Goal: Answer question/provide support: Share knowledge or assist other users

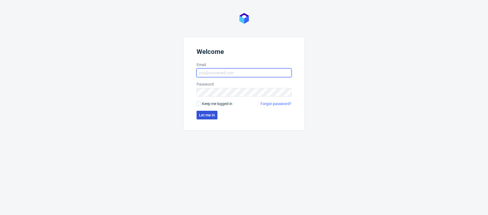
type input "[PERSON_NAME][EMAIL_ADDRESS][PERSON_NAME][DOMAIN_NAME]"
click at [209, 113] on span "Let me in" at bounding box center [207, 115] width 16 height 4
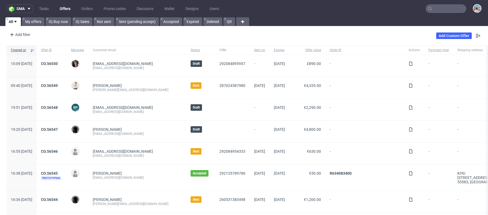
click at [445, 3] on nav "sma Tasks Offers Orders Promo codes Discounts Wallet Designs Users" at bounding box center [244, 8] width 488 height 17
click at [443, 8] on input "text" at bounding box center [445, 8] width 41 height 9
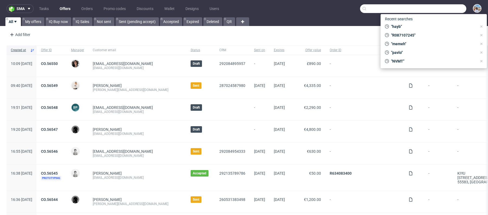
paste input "@auxivo.com"
type input "@auxivo.com"
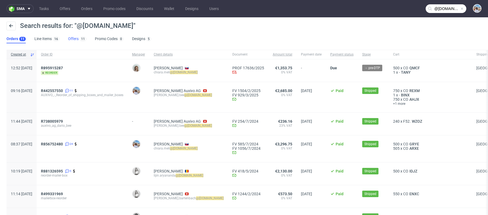
click at [79, 39] on div "11" at bounding box center [83, 38] width 8 height 5
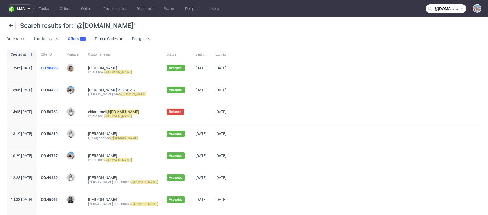
click at [58, 67] on link "CO.56498" at bounding box center [49, 68] width 17 height 4
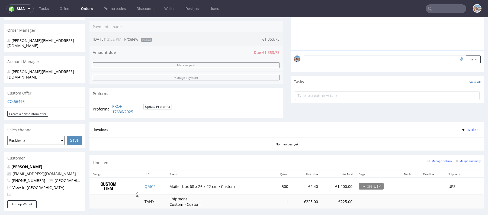
scroll to position [222, 0]
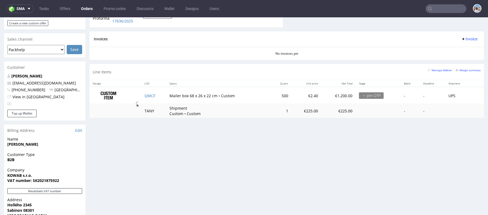
click at [75, 73] on p "Meli Chiara" at bounding box center [44, 75] width 75 height 5
click at [78, 128] on link "Edit" at bounding box center [78, 130] width 7 height 5
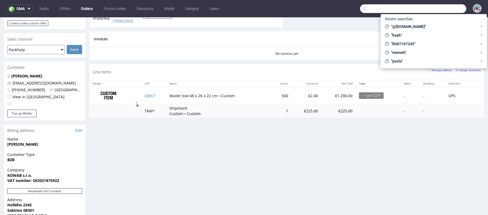
click at [431, 11] on input "text" at bounding box center [413, 8] width 106 height 9
paste input "R895915287"
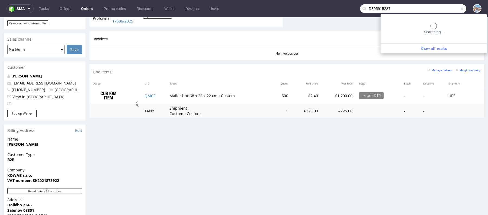
type input "R895915287"
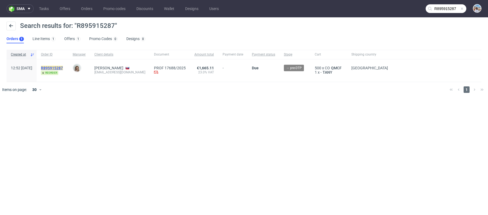
click at [63, 66] on mark "R895915287" at bounding box center [52, 68] width 22 height 4
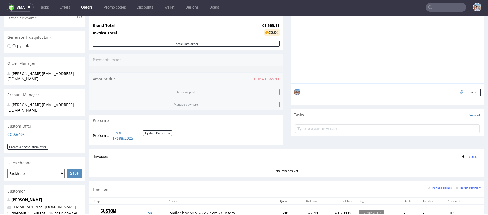
scroll to position [141, 0]
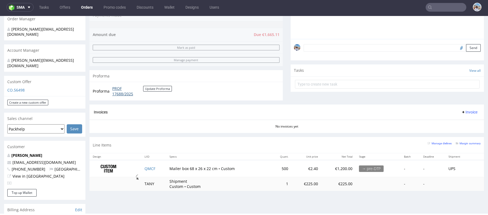
click at [122, 92] on link "PROF 17688/2025" at bounding box center [127, 91] width 31 height 11
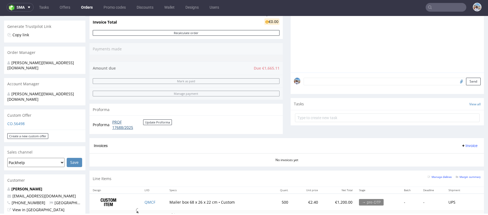
scroll to position [129, 0]
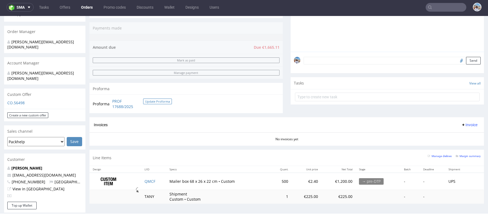
click at [163, 100] on button "Update Proforma" at bounding box center [157, 102] width 29 height 6
click at [155, 99] on button "Update Proforma" at bounding box center [157, 102] width 29 height 6
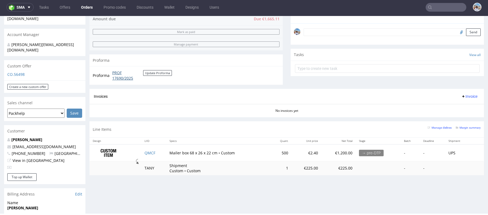
click at [119, 73] on link "PROF 17690/2025" at bounding box center [127, 75] width 31 height 11
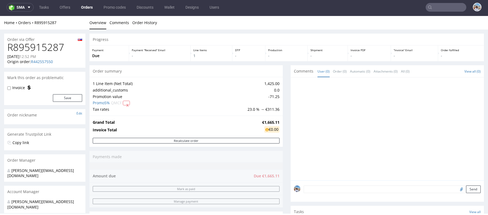
scroll to position [207, 0]
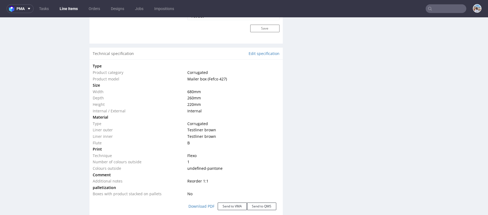
scroll to position [562, 0]
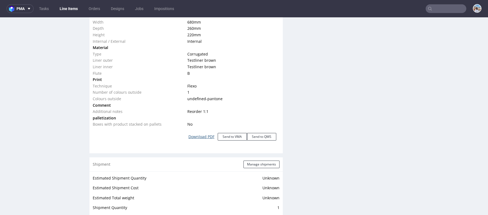
click at [200, 135] on link "Download PDF" at bounding box center [201, 137] width 33 height 12
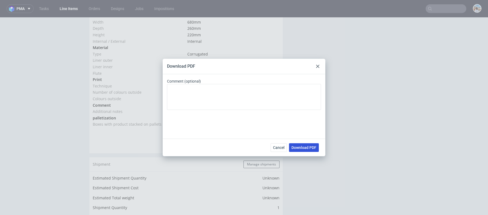
click at [295, 151] on button "Download PDF" at bounding box center [304, 147] width 30 height 9
click at [316, 64] on div at bounding box center [317, 66] width 7 height 7
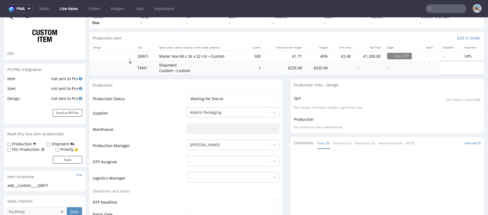
scroll to position [0, 0]
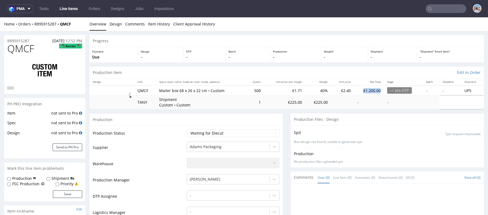
drag, startPoint x: 356, startPoint y: 90, endPoint x: 377, endPoint y: 90, distance: 21.4
click at [377, 90] on td "€1,200.00" at bounding box center [369, 90] width 30 height 10
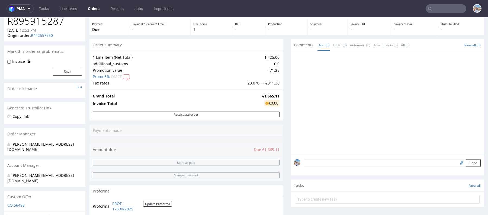
scroll to position [40, 0]
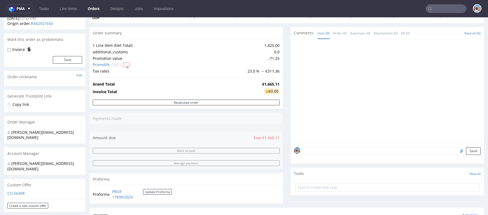
click at [272, 84] on strong "€1,665.11" at bounding box center [270, 84] width 17 height 5
copy strong "€1,665.11"
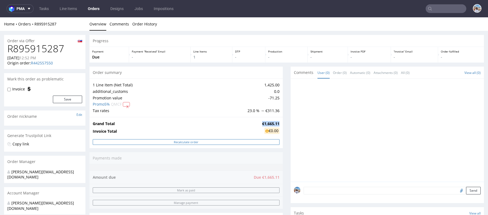
scroll to position [235, 0]
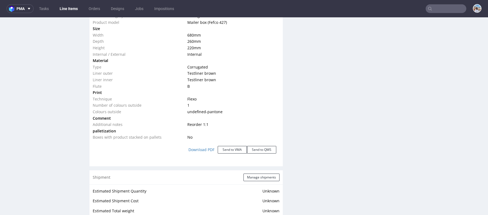
scroll to position [255, 0]
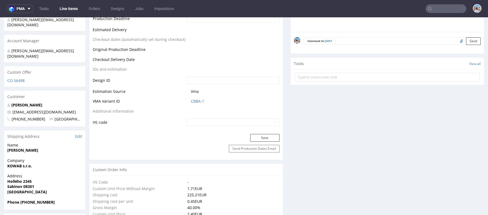
click at [202, 98] on td "CBBA-1" at bounding box center [232, 103] width 94 height 10
click at [195, 102] on link "CBBA-1" at bounding box center [197, 101] width 13 height 5
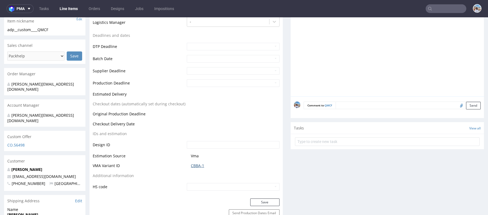
scroll to position [150, 0]
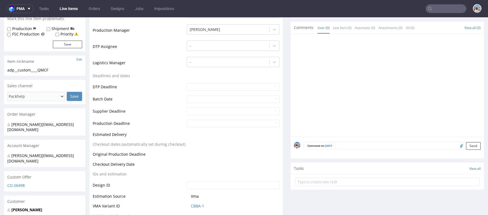
click at [352, 144] on form "Comment to QMCF Send" at bounding box center [391, 146] width 177 height 8
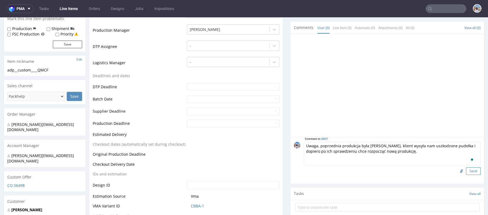
type textarea "Uwaga, poprzednia produkcja była wadliwa, klient wysyła nam uszkodzone pudełka …"
click at [466, 168] on button "Send" at bounding box center [473, 171] width 15 height 8
click at [370, 145] on textarea "Uwaga, poprzednia produkcja była wadliwa, klient wysyła nam uszkodzone pudełka …" at bounding box center [391, 153] width 177 height 23
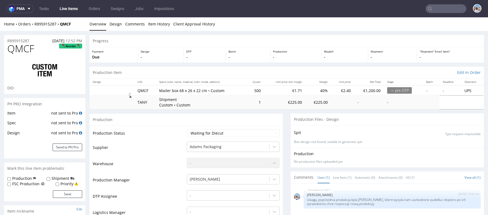
scroll to position [121, 0]
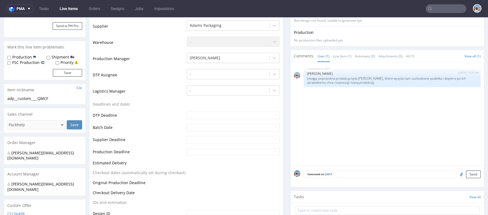
click at [336, 170] on textarea at bounding box center [407, 174] width 145 height 8
paste textarea "REXM"
click at [329, 172] on textarea "REORDER OF REXM" at bounding box center [391, 181] width 177 height 23
type textarea "REORDER OF REXM"
click at [468, 197] on button "Send" at bounding box center [473, 200] width 15 height 8
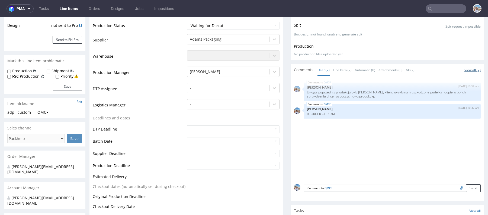
scroll to position [125, 0]
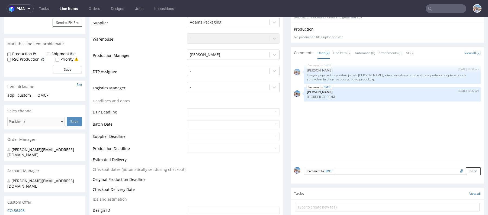
click at [348, 171] on textarea at bounding box center [407, 171] width 145 height 8
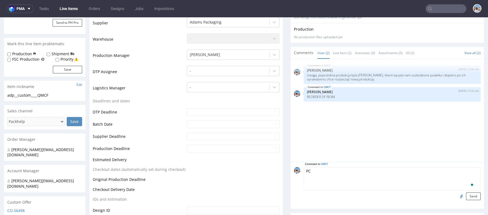
type textarea "PC"
click at [457, 196] on input "file" at bounding box center [460, 196] width 8 height 7
type input "C:\fakepath\R895915287_QMCF.pdf"
click at [466, 194] on button "Send" at bounding box center [473, 197] width 15 height 8
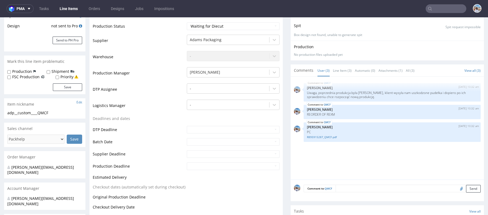
scroll to position [0, 0]
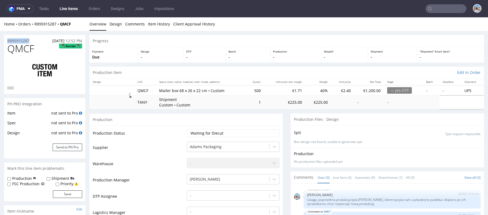
drag, startPoint x: 33, startPoint y: 41, endPoint x: 0, endPoint y: 41, distance: 32.8
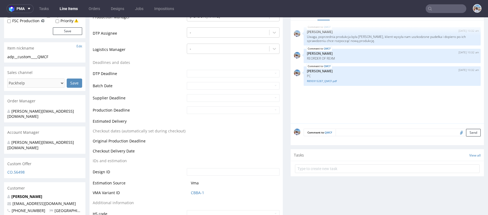
scroll to position [161, 0]
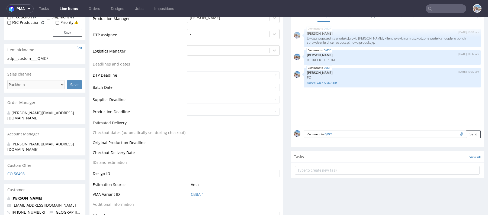
click at [348, 133] on textarea at bounding box center [407, 134] width 145 height 8
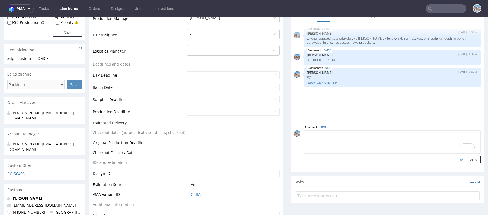
scroll to position [156, 0]
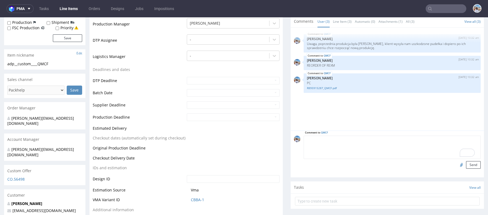
click at [317, 139] on textarea "To enrich screen reader interactions, please activate Accessibility in Grammarl…" at bounding box center [391, 147] width 177 height 23
type textarea "p"
drag, startPoint x: 329, startPoint y: 64, endPoint x: 351, endPoint y: 64, distance: 21.1
click at [351, 64] on p "REORDER OF REXM" at bounding box center [392, 65] width 170 height 4
copy p "REXM"
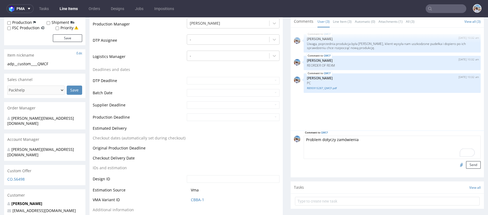
click at [364, 139] on textarea "Problem dotyczy zamówienia" at bounding box center [391, 147] width 177 height 23
paste textarea "REXM"
type textarea "Problem dotyczy zamówienia REXM oraz"
drag, startPoint x: 382, startPoint y: 139, endPoint x: 277, endPoint y: 139, distance: 105.1
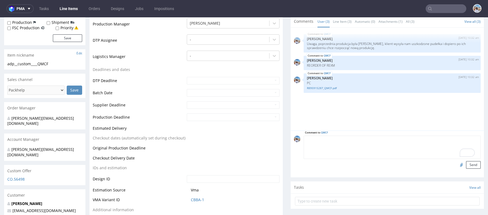
scroll to position [0, 0]
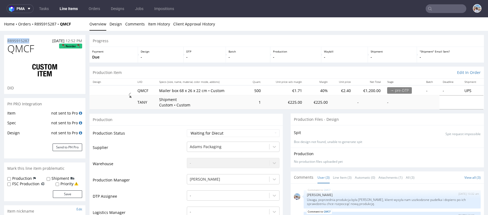
drag, startPoint x: 34, startPoint y: 41, endPoint x: 0, endPoint y: 41, distance: 33.6
copy p "R895915287"
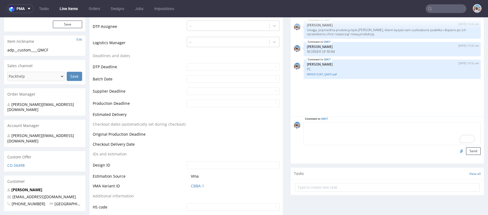
scroll to position [158, 0]
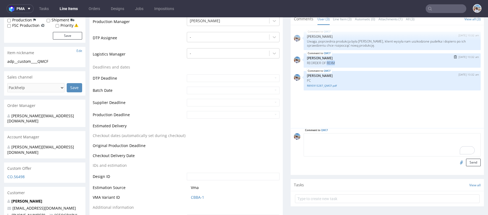
drag, startPoint x: 325, startPoint y: 61, endPoint x: 358, endPoint y: 61, distance: 33.3
click at [358, 61] on p "REORDER OF REXM" at bounding box center [392, 63] width 170 height 4
copy p "REXM"
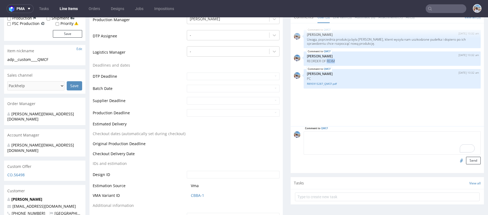
scroll to position [0, 0]
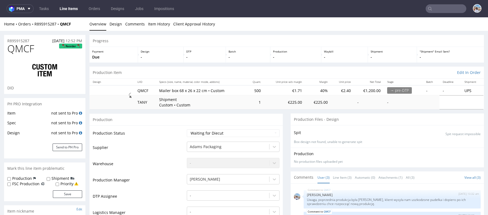
click at [430, 9] on input "text" at bounding box center [445, 8] width 41 height 9
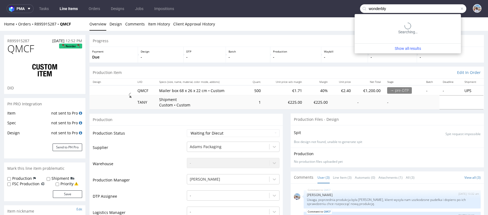
type input "wonderbly"
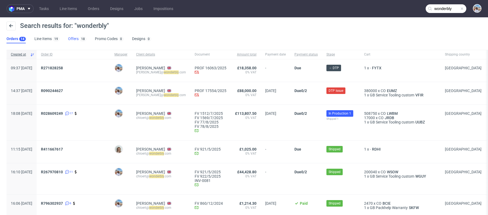
click at [76, 41] on link "Offers 18" at bounding box center [77, 39] width 18 height 9
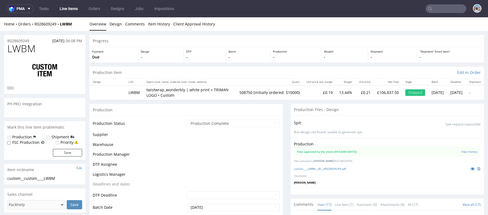
scroll to position [348, 0]
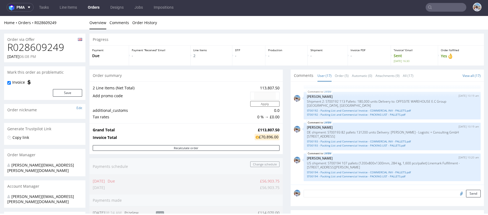
scroll to position [145, 0]
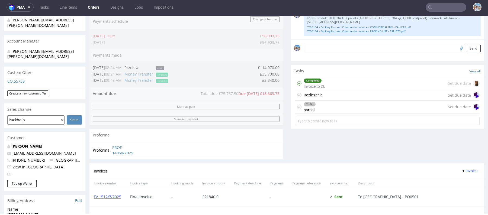
click at [22, 67] on div "Custom Offer" at bounding box center [44, 73] width 81 height 12
click at [22, 79] on p "CO.55758" at bounding box center [44, 81] width 75 height 5
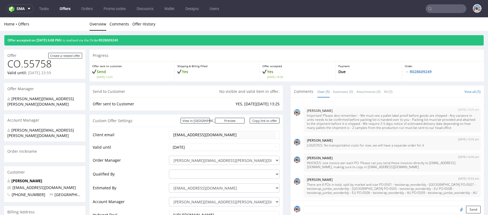
click at [415, 67] on p "Order" at bounding box center [442, 66] width 76 height 4
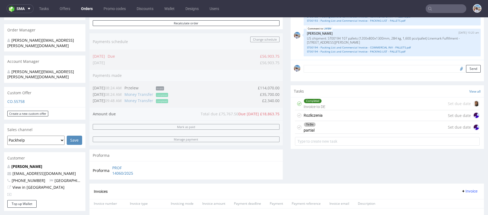
scroll to position [144, 0]
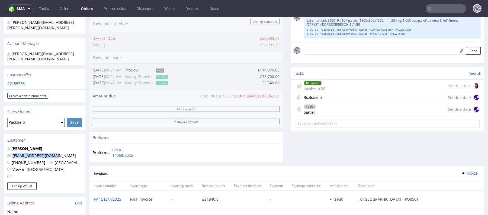
drag, startPoint x: 61, startPoint y: 147, endPoint x: 4, endPoint y: 147, distance: 57.4
click at [4, 147] on div "Order via Offer R028609249 23.06.2025 06:08 PM Mark this order as problematic I…" at bounding box center [244, 145] width 488 height 517
copy span "chloert@wonderbly.com"
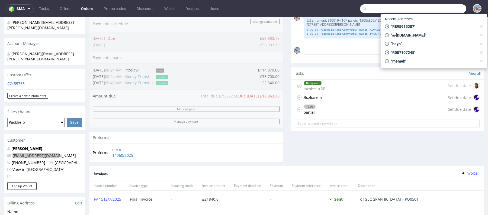
click at [430, 8] on input "text" at bounding box center [413, 8] width 106 height 9
paste input "chloert@wonderbly.com"
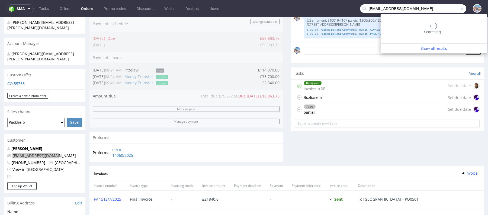
type input "chloert@wonderbly.com"
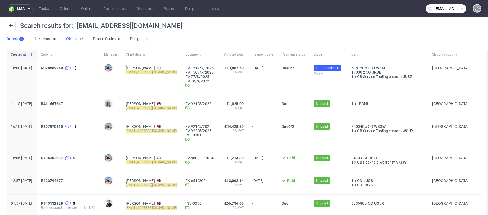
click at [71, 41] on link "Offers 12" at bounding box center [75, 39] width 18 height 9
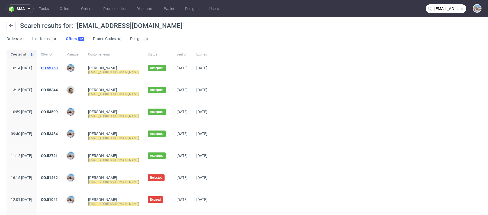
click at [58, 67] on link "CO.55758" at bounding box center [49, 68] width 17 height 4
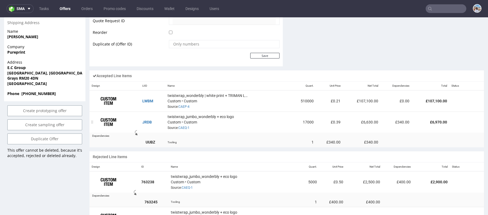
scroll to position [24, 0]
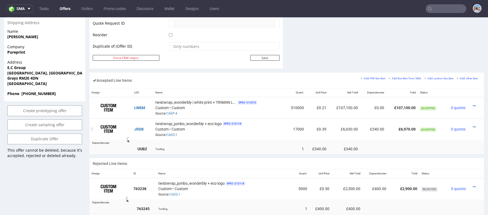
click at [308, 120] on td "£0.39" at bounding box center [317, 128] width 22 height 21
click at [298, 128] on td "17000" at bounding box center [294, 128] width 21 height 21
click at [293, 126] on td "17000" at bounding box center [294, 128] width 21 height 21
click at [173, 133] on link "CAEQ-1" at bounding box center [171, 135] width 11 height 4
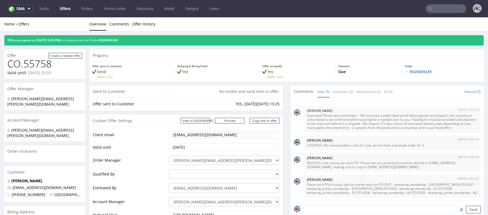
scroll to position [38, 0]
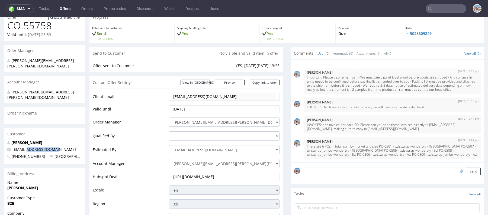
drag, startPoint x: 58, startPoint y: 140, endPoint x: 25, endPoint y: 140, distance: 32.5
click at [25, 147] on p "chloert@wonderbly.com" at bounding box center [44, 149] width 75 height 5
copy span "@wonderbly.com"
click at [442, 13] on nav "sma Tasks Offers Orders Promo codes Discounts Wallet Designs Users" at bounding box center [244, 8] width 488 height 17
click at [438, 10] on input "text" at bounding box center [445, 8] width 41 height 9
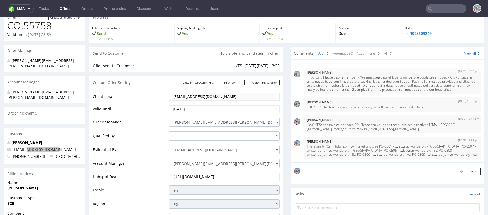
paste input "@wonderbly.com"
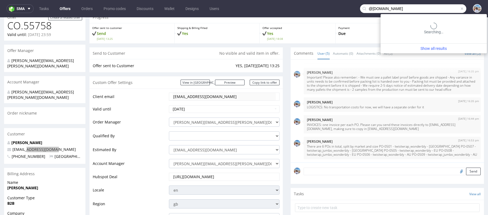
type input "@wonderbly.com"
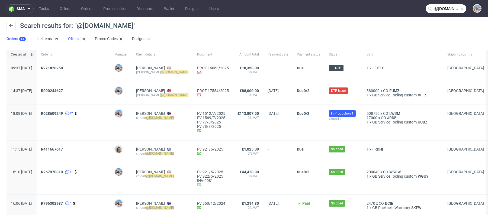
click at [77, 38] on link "Offers 18" at bounding box center [77, 39] width 18 height 9
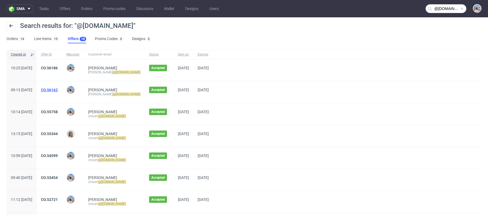
click at [58, 89] on link "CO.56162" at bounding box center [49, 90] width 17 height 4
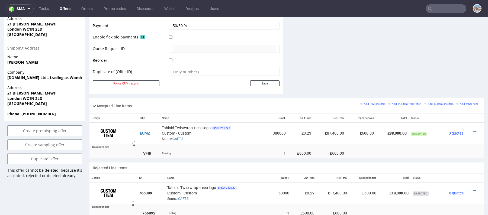
scroll to position [251, 0]
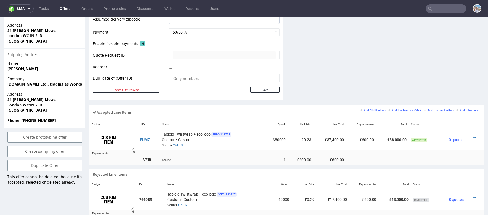
type input "@wonderbly.com"
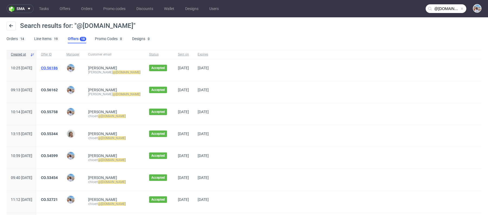
click at [58, 69] on link "CO.56186" at bounding box center [49, 68] width 17 height 4
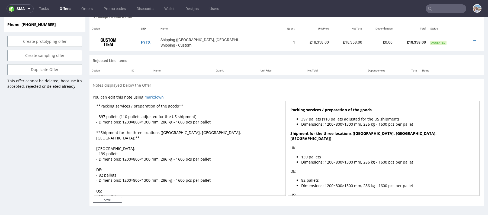
scroll to position [16, 0]
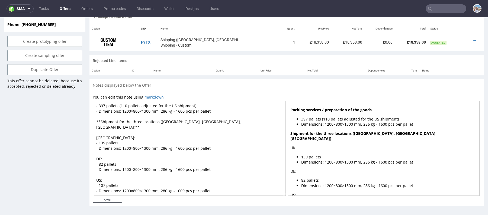
drag, startPoint x: 96, startPoint y: 140, endPoint x: 232, endPoint y: 197, distance: 147.5
click at [232, 197] on form "You can edit this note using markdown **Packing services / preparation of the g…" at bounding box center [287, 149] width 388 height 108
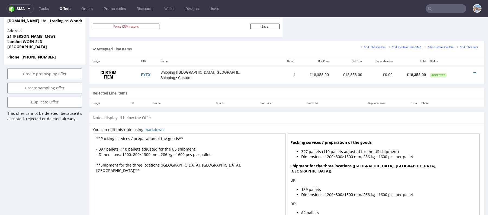
scroll to position [306, 0]
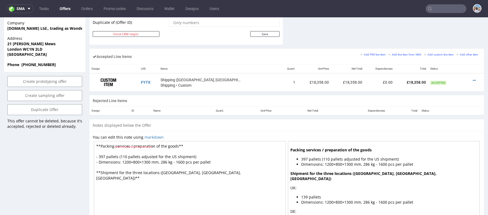
click at [126, 155] on textarea "**Packing services / preparation of the goods** - 397 pallets (110 pallets adju…" at bounding box center [190, 188] width 192 height 95
click at [119, 193] on textarea "**Packing services / preparation of the goods** - 397 pallets (111 pallets adju…" at bounding box center [190, 188] width 192 height 95
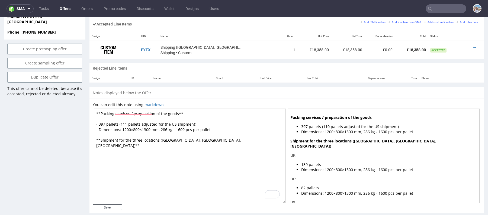
scroll to position [345, 0]
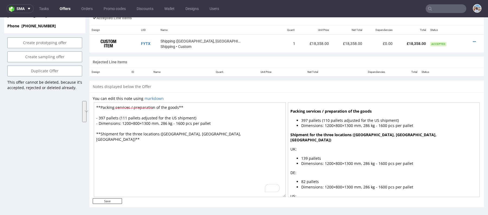
drag, startPoint x: 199, startPoint y: 134, endPoint x: 87, endPoint y: 111, distance: 113.8
click at [137, 118] on textarea "**Packing services / preparation of the goods** - 397 pallets (111 pallets adju…" at bounding box center [190, 149] width 192 height 95
drag, startPoint x: 222, startPoint y: 125, endPoint x: 96, endPoint y: 112, distance: 126.1
click at [96, 112] on textarea "**Packing services / preparation of the goods** - 397 pallets (111 pallets adju…" at bounding box center [190, 149] width 192 height 95
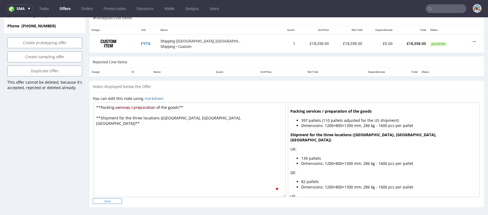
type textarea "**Packing services / preparation of the goods** **Shipment for the three locati…"
click at [117, 199] on input "Save" at bounding box center [107, 201] width 29 height 6
type input "In progress..."
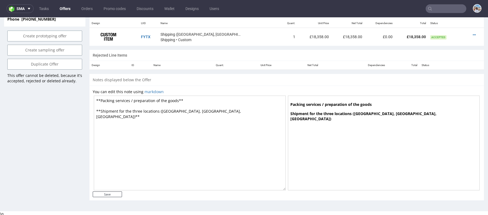
scroll to position [0, 0]
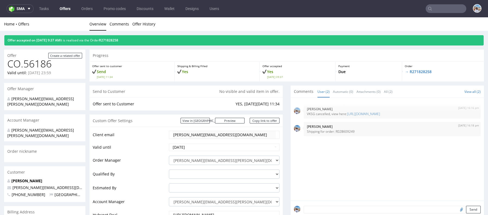
click at [436, 72] on p "→ R271828258" at bounding box center [442, 71] width 76 height 5
click at [258, 119] on link "Copy link to offer" at bounding box center [264, 121] width 30 height 6
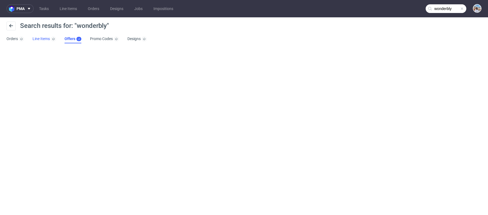
click at [48, 41] on link "Line Items" at bounding box center [44, 39] width 23 height 9
click at [65, 40] on link "Offers" at bounding box center [73, 39] width 17 height 9
click at [445, 7] on input "wonderbly" at bounding box center [445, 8] width 41 height 9
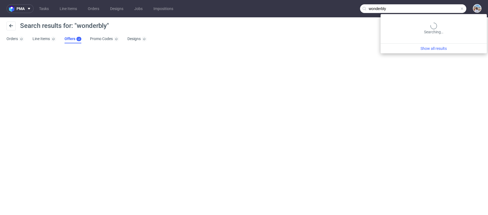
click at [445, 7] on input "wonderbly" at bounding box center [413, 8] width 106 height 9
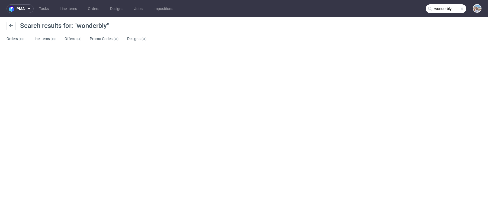
click at [436, 8] on input "wonderbly" at bounding box center [445, 8] width 41 height 9
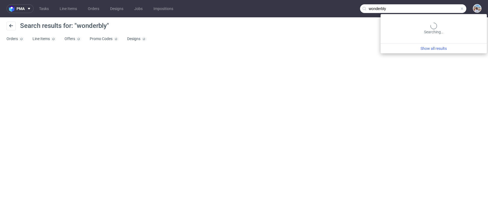
click at [436, 8] on input "wonderbly" at bounding box center [413, 8] width 106 height 9
type input "wonderbly"
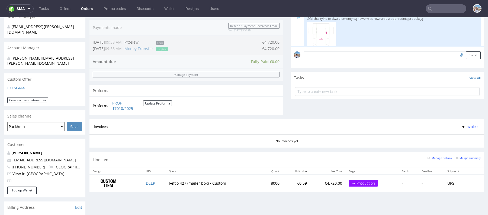
scroll to position [153, 0]
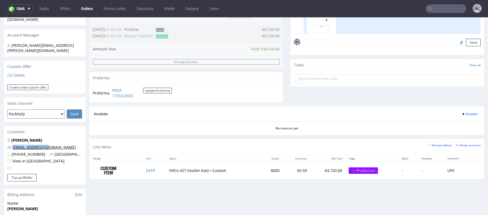
drag, startPoint x: 50, startPoint y: 138, endPoint x: 13, endPoint y: 136, distance: 36.6
click at [13, 145] on p "[EMAIL_ADDRESS][DOMAIN_NAME]" at bounding box center [44, 147] width 75 height 5
copy link "[EMAIL_ADDRESS][DOMAIN_NAME]"
click at [434, 9] on input "text" at bounding box center [445, 8] width 41 height 9
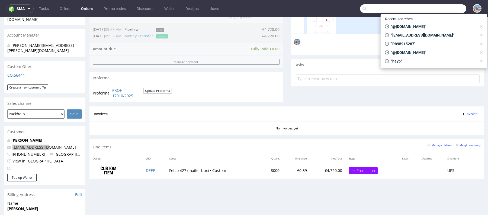
paste input "[EMAIL_ADDRESS][DOMAIN_NAME]"
type input "[EMAIL_ADDRESS][DOMAIN_NAME]"
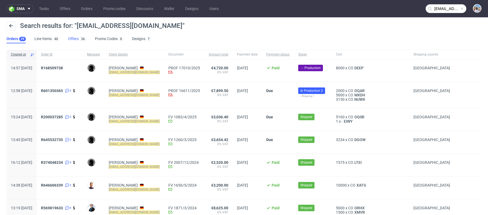
click at [73, 40] on link "Offers 36" at bounding box center [77, 39] width 18 height 9
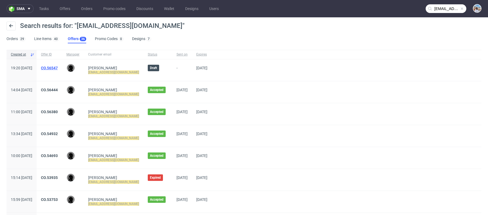
click at [58, 68] on link "CO.56547" at bounding box center [49, 68] width 17 height 4
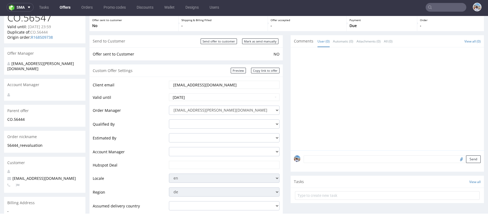
scroll to position [37, 0]
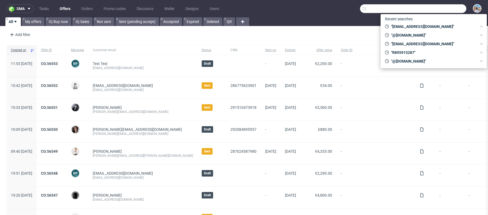
click at [434, 10] on input "text" at bounding box center [413, 8] width 106 height 9
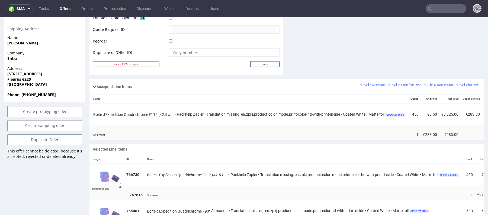
scroll to position [0, 131]
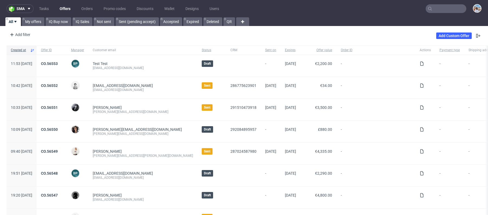
click at [438, 4] on nav "sma Tasks Offers Orders Promo codes Discounts Wallet Designs Users" at bounding box center [244, 8] width 488 height 17
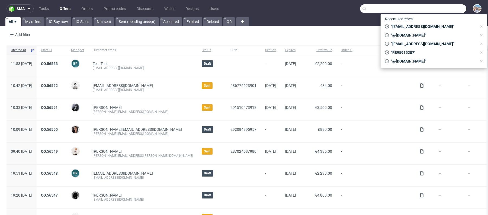
click at [433, 10] on input "text" at bounding box center [413, 8] width 106 height 9
paste input "@[DOMAIN_NAME]"
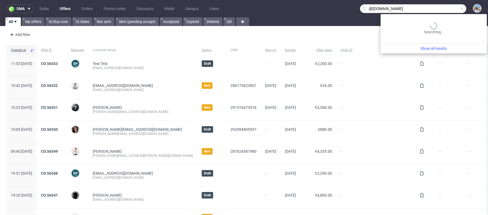
type input "@[DOMAIN_NAME]"
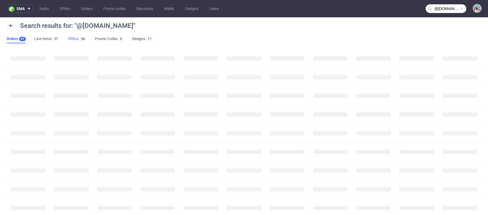
click at [72, 35] on link "Offers 58" at bounding box center [77, 39] width 18 height 9
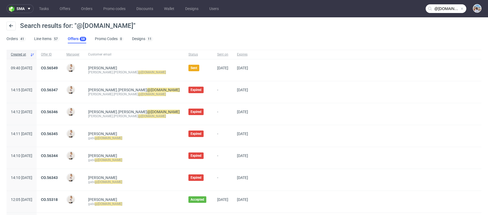
click at [82, 65] on div "[PERSON_NAME]" at bounding box center [73, 70] width 22 height 22
click at [58, 73] on span "CO.56549" at bounding box center [49, 70] width 17 height 9
click at [58, 70] on span "CO.56549" at bounding box center [49, 70] width 17 height 9
click at [58, 67] on link "CO.56549" at bounding box center [49, 68] width 17 height 4
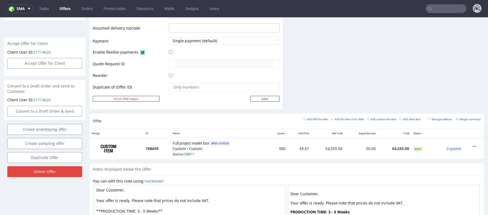
scroll to position [1, 0]
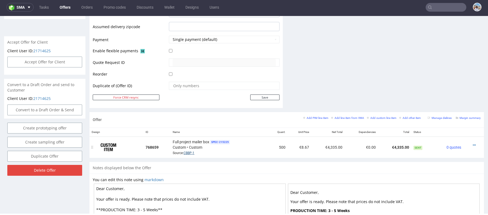
click at [191, 151] on link "CBBP-1" at bounding box center [188, 153] width 11 height 4
